Goal: Task Accomplishment & Management: Manage account settings

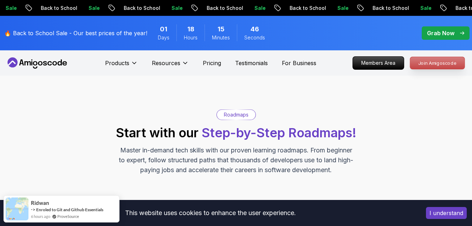
click at [439, 62] on p "Join Amigoscode" at bounding box center [437, 63] width 54 height 12
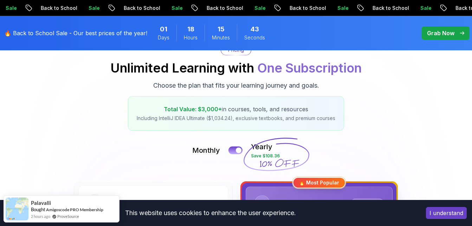
scroll to position [35, 0]
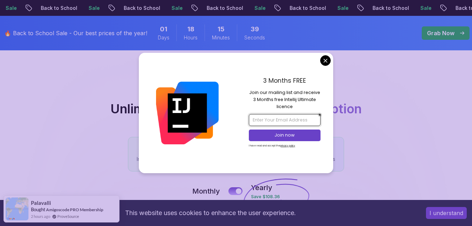
click at [299, 122] on input "email" at bounding box center [285, 120] width 72 height 12
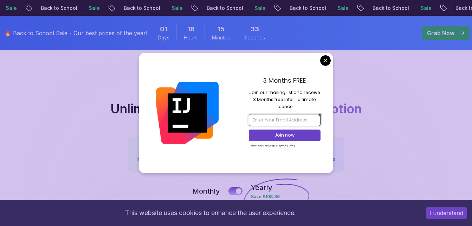
type input "[EMAIL_ADDRESS][DOMAIN_NAME]"
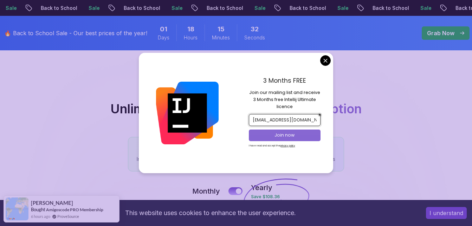
click at [307, 133] on p "Join now" at bounding box center [284, 135] width 58 height 6
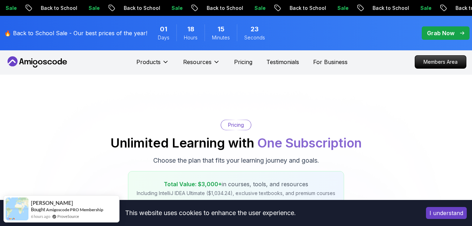
scroll to position [0, 0]
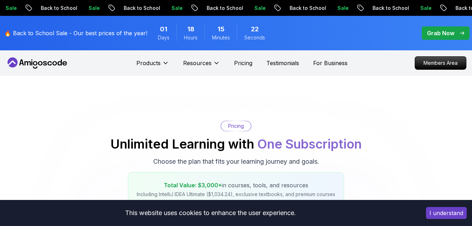
click at [443, 35] on p "Grab Now" at bounding box center [440, 33] width 27 height 8
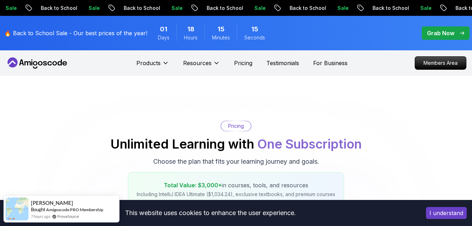
click at [451, 29] on p "Grab Now" at bounding box center [440, 33] width 27 height 8
click at [450, 28] on span "pre-order" at bounding box center [446, 32] width 48 height 13
click at [450, 32] on p "Grab Now" at bounding box center [440, 33] width 27 height 8
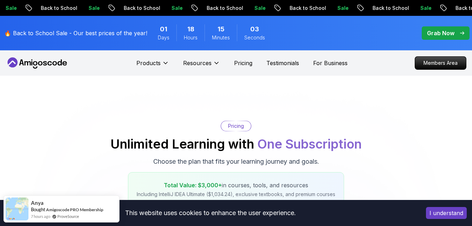
click at [450, 32] on p "Grab Now" at bounding box center [440, 33] width 27 height 8
click at [451, 63] on p "Members Area" at bounding box center [440, 63] width 48 height 12
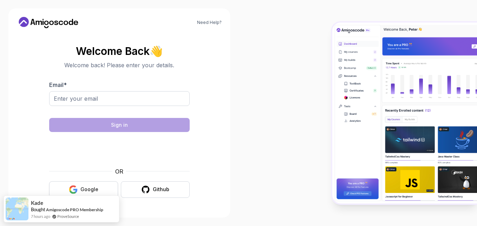
click at [102, 187] on button "Google" at bounding box center [83, 189] width 69 height 17
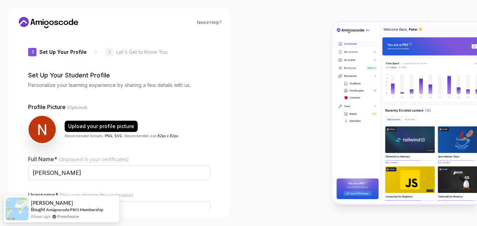
type input "vividfalconbaefb"
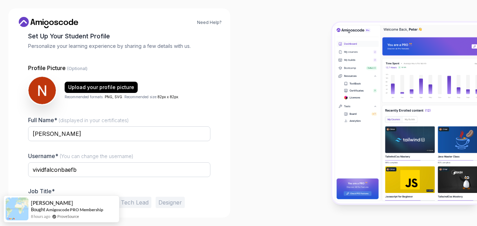
scroll to position [67, 0]
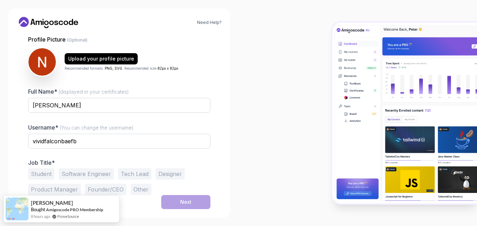
click at [48, 175] on button "Student" at bounding box center [41, 173] width 26 height 11
click at [196, 201] on button "Next" at bounding box center [185, 202] width 49 height 14
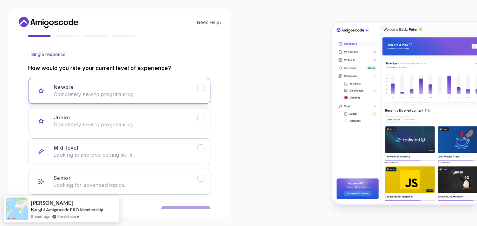
click at [109, 93] on p "Completely new to programming." at bounding box center [126, 94] width 144 height 7
click at [108, 93] on p "Completely new to programming." at bounding box center [126, 94] width 144 height 7
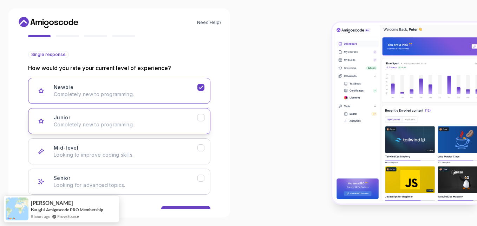
click at [103, 128] on button "Junior Completely new to programming." at bounding box center [119, 121] width 182 height 26
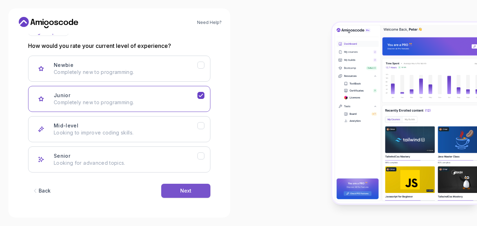
click at [184, 186] on button "Next" at bounding box center [185, 190] width 49 height 14
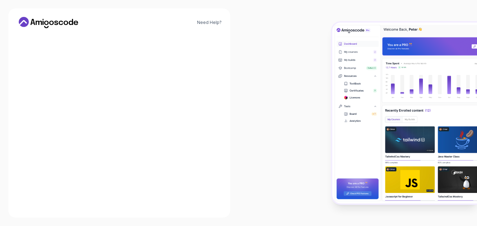
scroll to position [90, 0]
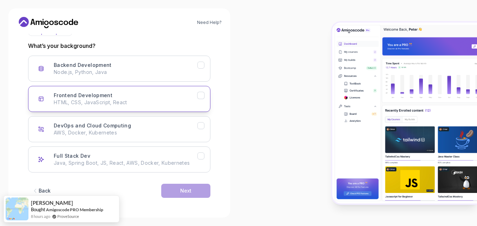
click at [108, 103] on p "HTML, CSS, JavaScript, React" at bounding box center [126, 102] width 144 height 7
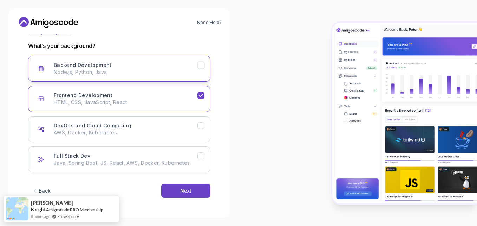
click at [114, 73] on p "Node.js, Python, Java" at bounding box center [126, 72] width 144 height 7
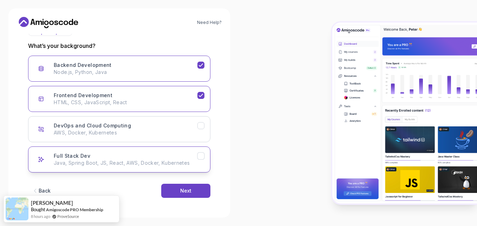
click at [125, 163] on p "Java, Spring Boot, JS, React, AWS, Docker, Kubernetes" at bounding box center [126, 162] width 144 height 7
click at [182, 190] on div "Next" at bounding box center [185, 190] width 11 height 7
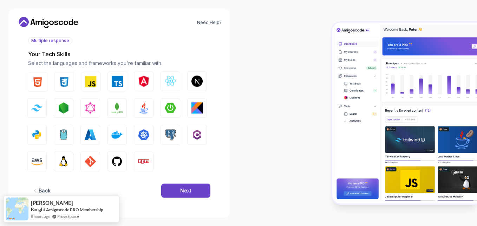
scroll to position [81, 0]
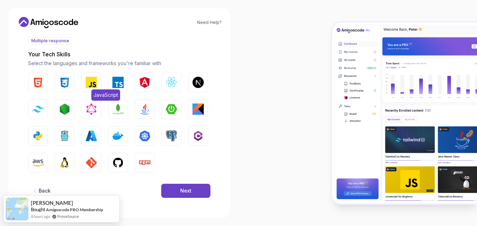
click at [86, 79] on img "button" at bounding box center [91, 82] width 11 height 11
click at [58, 84] on button "CSS" at bounding box center [65, 82] width 20 height 20
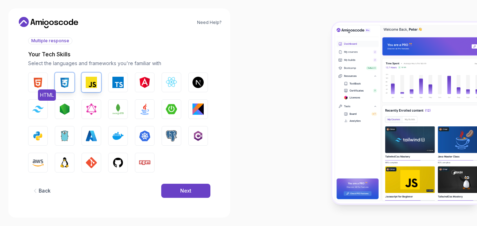
click at [41, 85] on img "button" at bounding box center [37, 82] width 11 height 11
click at [119, 81] on img "button" at bounding box center [117, 82] width 11 height 11
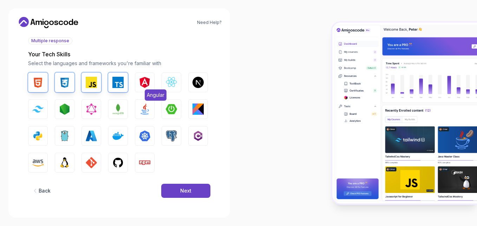
click at [148, 80] on img "button" at bounding box center [144, 82] width 11 height 11
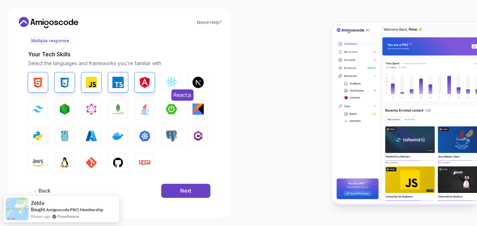
click at [166, 83] on img "button" at bounding box center [171, 82] width 11 height 11
click at [118, 112] on img "button" at bounding box center [117, 108] width 11 height 11
click at [91, 158] on img "button" at bounding box center [91, 162] width 11 height 11
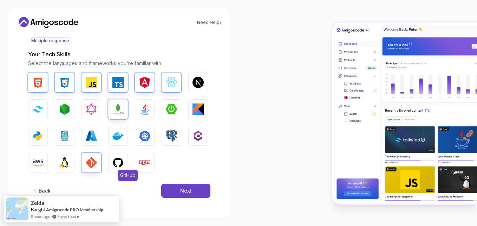
click at [119, 162] on img "button" at bounding box center [117, 162] width 11 height 11
click at [41, 134] on img "button" at bounding box center [37, 135] width 11 height 11
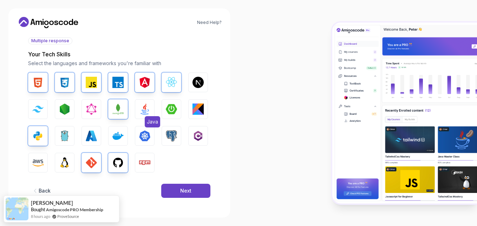
click at [142, 108] on img "button" at bounding box center [144, 108] width 11 height 11
click at [175, 111] on img "button" at bounding box center [171, 108] width 11 height 11
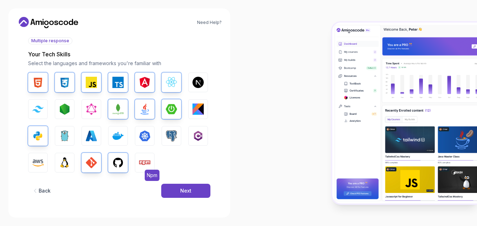
click at [145, 158] on img "button" at bounding box center [144, 162] width 11 height 11
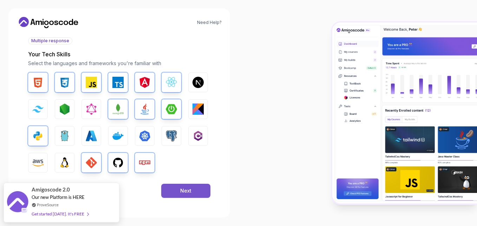
click at [185, 189] on div "Next" at bounding box center [185, 190] width 11 height 7
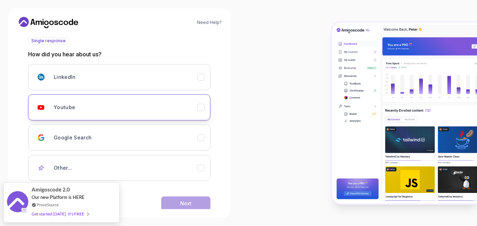
click at [128, 108] on div "Youtube" at bounding box center [126, 107] width 144 height 14
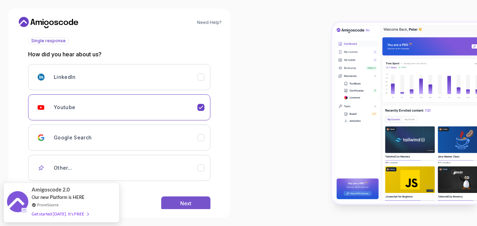
click at [185, 204] on div "Next" at bounding box center [185, 203] width 11 height 7
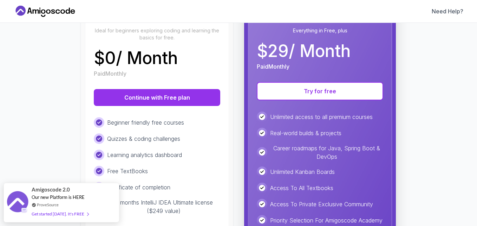
scroll to position [70, 0]
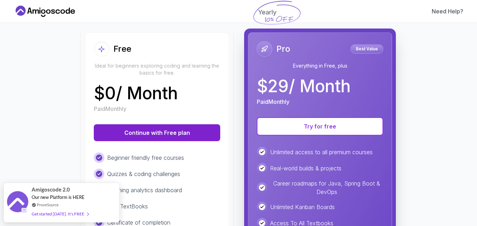
click at [186, 130] on button "Continue with Free plan" at bounding box center [157, 132] width 127 height 17
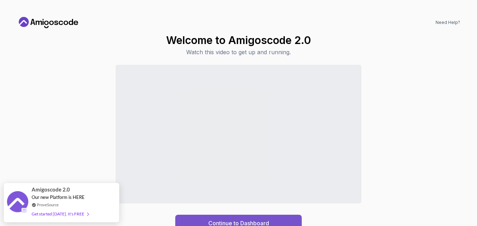
click at [263, 220] on div "Continue to Dashboard" at bounding box center [238, 223] width 61 height 8
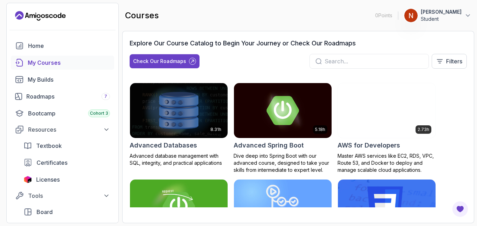
click at [358, 57] on div at bounding box center [369, 61] width 119 height 15
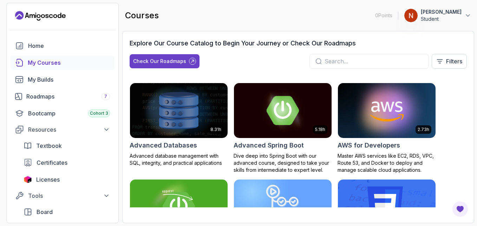
click at [358, 67] on div at bounding box center [369, 61] width 119 height 15
drag, startPoint x: 358, startPoint y: 67, endPoint x: 356, endPoint y: 60, distance: 7.0
click at [357, 65] on div at bounding box center [369, 61] width 119 height 15
click at [356, 60] on input "text" at bounding box center [374, 61] width 98 height 8
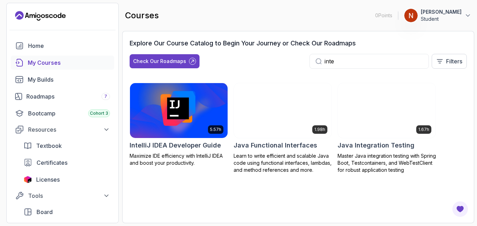
type input "inte"
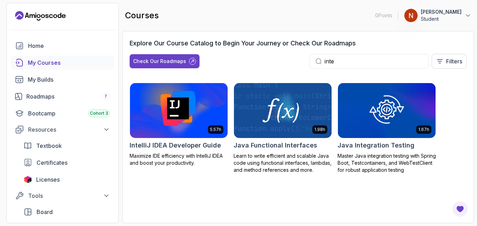
click at [168, 118] on img at bounding box center [179, 110] width 103 height 57
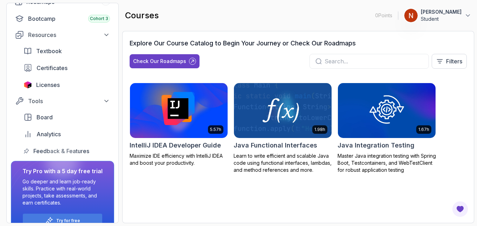
scroll to position [110, 0]
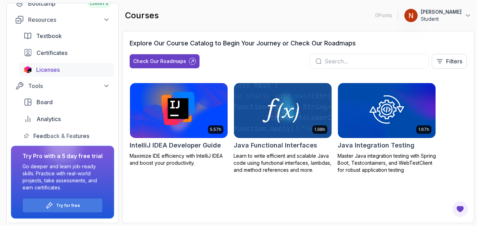
click at [56, 67] on span "Licenses" at bounding box center [48, 69] width 24 height 8
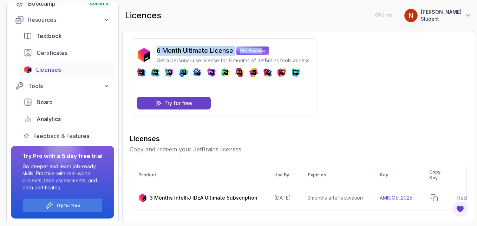
drag, startPoint x: 155, startPoint y: 48, endPoint x: 263, endPoint y: 45, distance: 108.3
click at [263, 45] on div "6 Month Ultimate License Pro Feature Get a personal-use license for 6 months of…" at bounding box center [224, 77] width 188 height 78
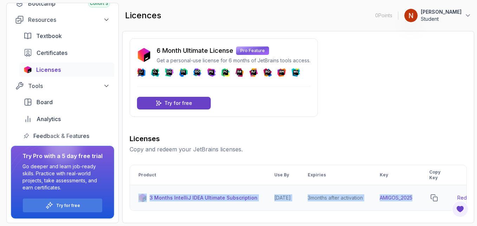
drag, startPoint x: 426, startPoint y: 199, endPoint x: 137, endPoint y: 196, distance: 289.6
click at [137, 196] on tr "3 Months IntelliJ IDEA Ultimate Subscription 2026-06-12 3 months after activati…" at bounding box center [323, 198] width 387 height 26
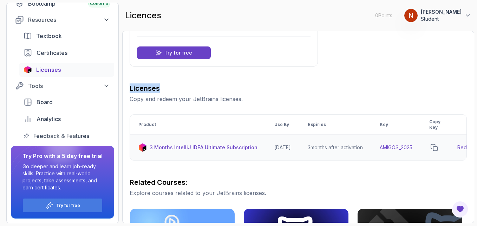
scroll to position [105, 0]
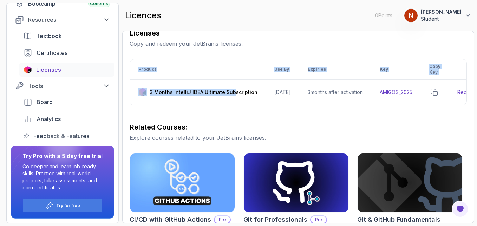
drag, startPoint x: 232, startPoint y: 104, endPoint x: 328, endPoint y: 108, distance: 96.0
click at [328, 105] on div "Product Use By Expiries Key Copy Key 3 Months IntelliJ IDEA Ultimate Subscripti…" at bounding box center [298, 82] width 337 height 46
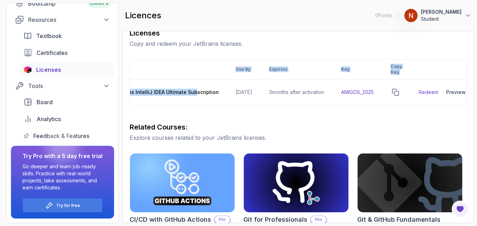
scroll to position [0, 59]
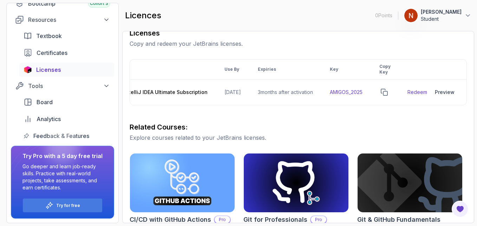
click at [381, 128] on h3 "Related Courses:" at bounding box center [298, 127] width 337 height 10
click at [383, 92] on icon "copy-button" at bounding box center [384, 92] width 6 height 6
click at [414, 92] on link "Redeem" at bounding box center [418, 92] width 20 height 7
drag, startPoint x: 328, startPoint y: 104, endPoint x: 369, endPoint y: 100, distance: 41.3
click at [369, 100] on td "AMIGOS_2025" at bounding box center [347, 92] width 50 height 26
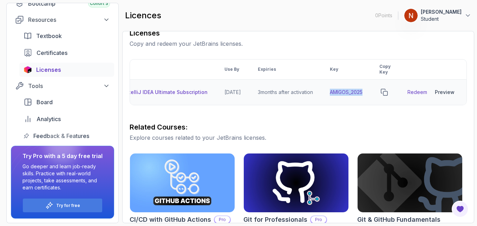
click at [441, 91] on div "Preview" at bounding box center [445, 92] width 20 height 7
